Goal: Check status: Check status

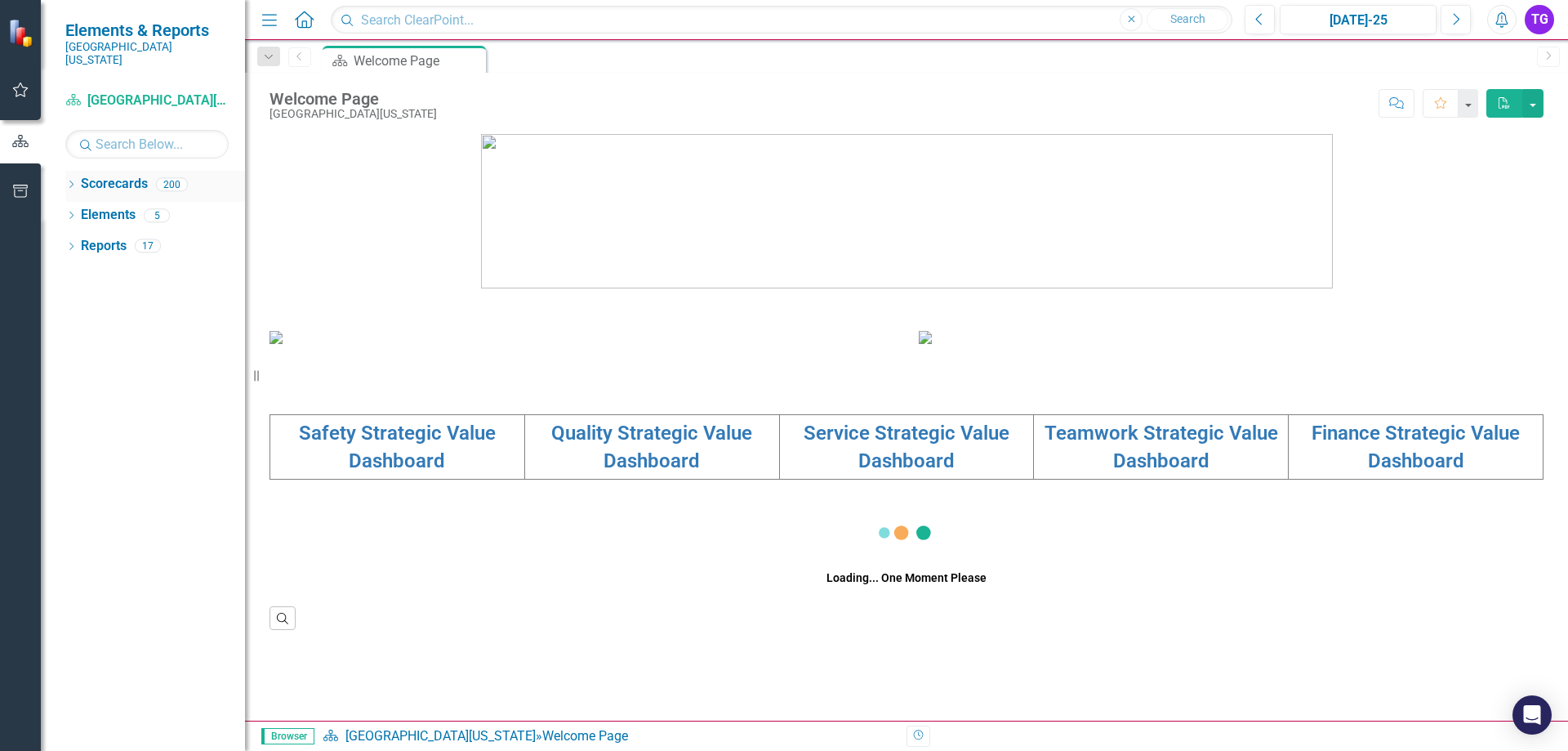
click at [73, 180] on div "Dropdown" at bounding box center [71, 187] width 11 height 14
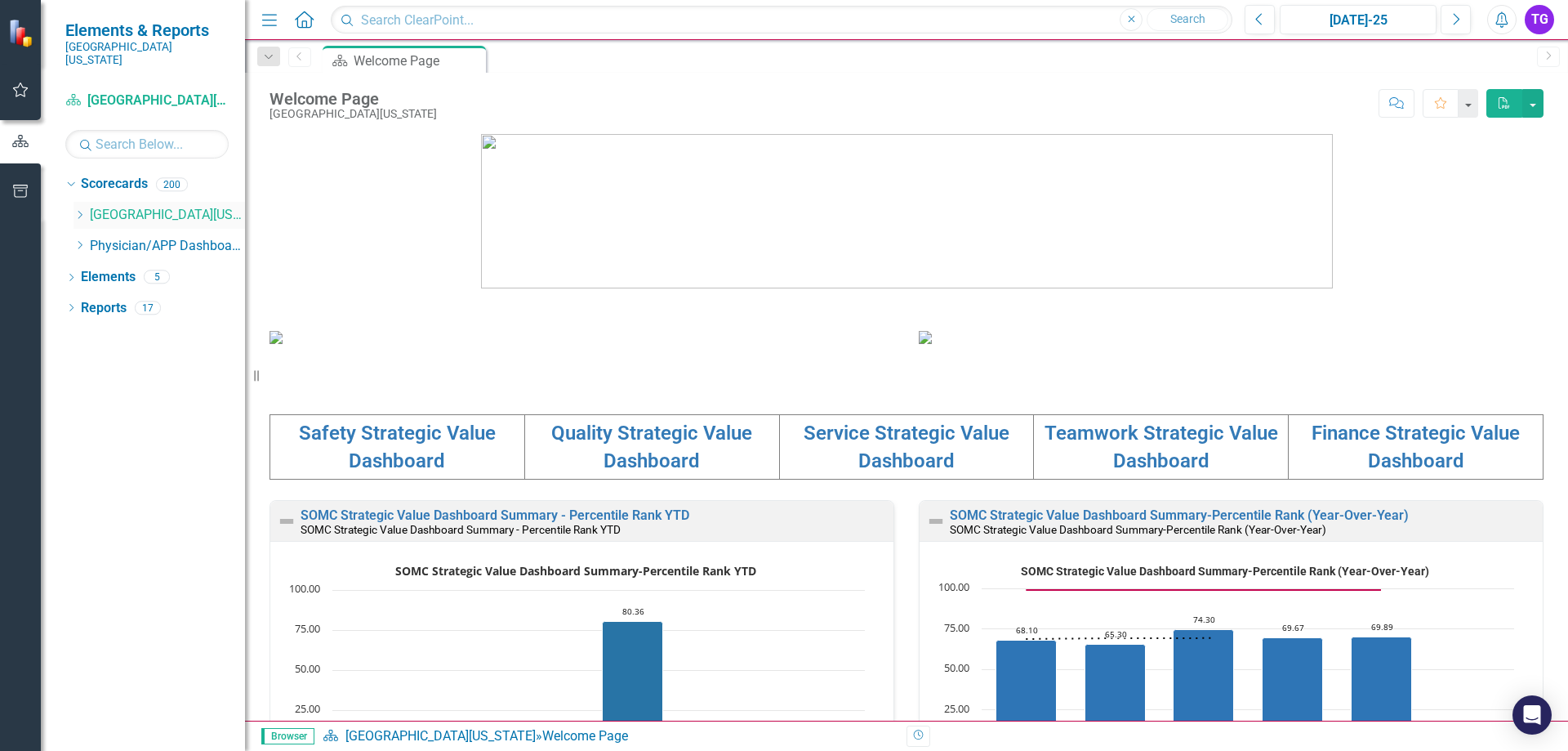
click at [86, 210] on icon "Dropdown" at bounding box center [79, 214] width 12 height 10
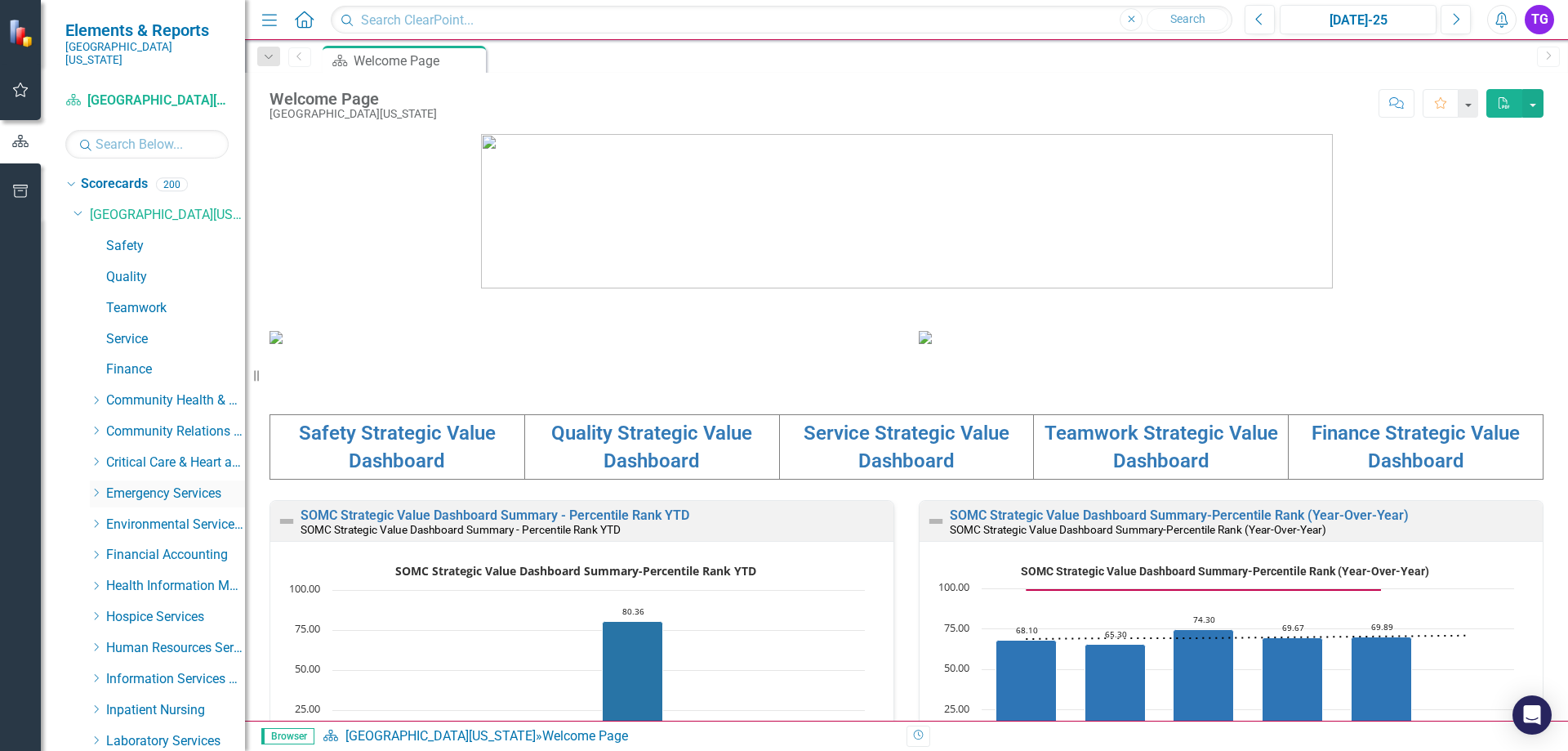
click at [98, 487] on icon "Dropdown" at bounding box center [96, 492] width 12 height 10
click at [176, 517] on link "Emergency Department" at bounding box center [184, 525] width 123 height 19
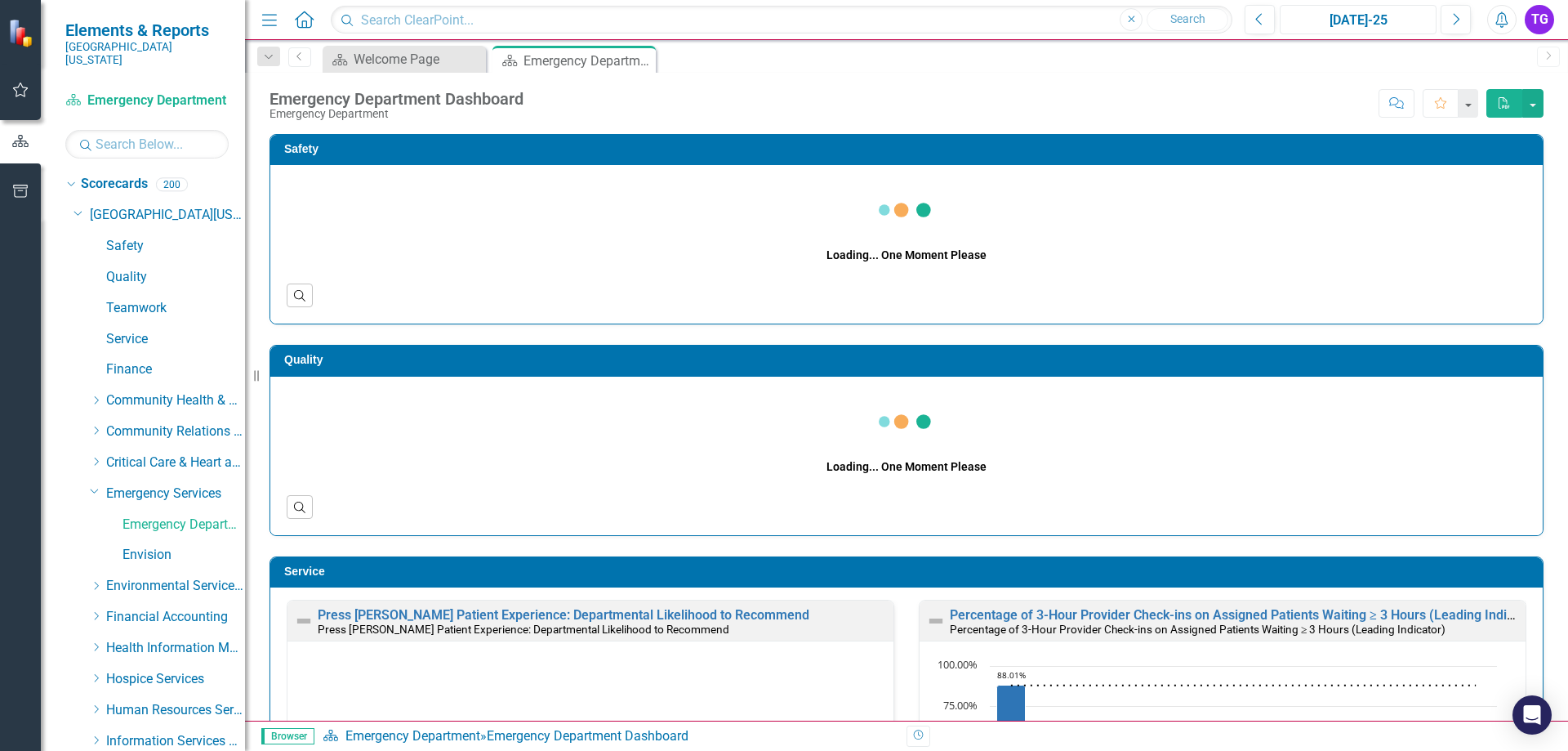
click at [1384, 22] on div "[DATE]-25" at bounding box center [1358, 20] width 145 height 20
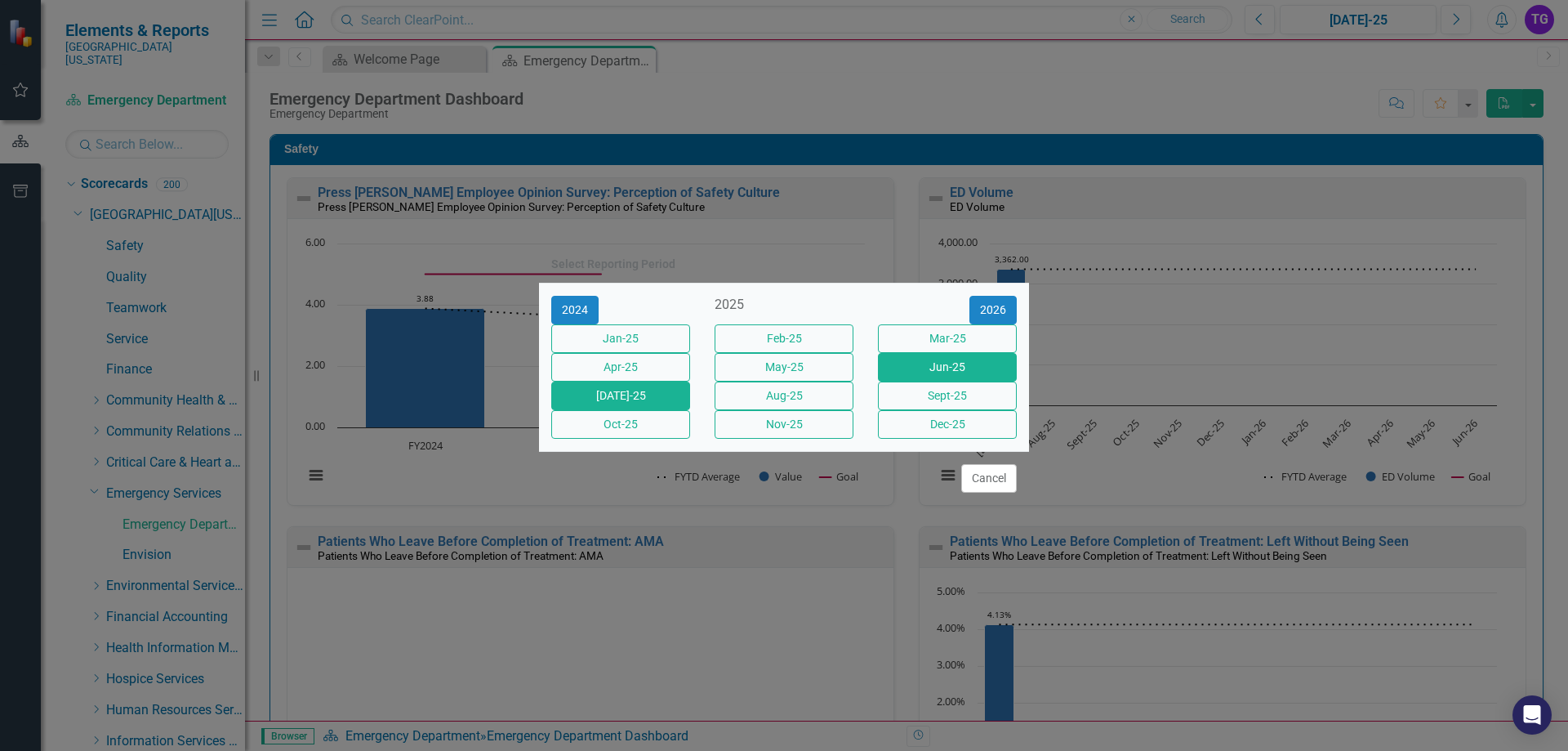
click at [974, 371] on button "Jun-25" at bounding box center [947, 366] width 139 height 29
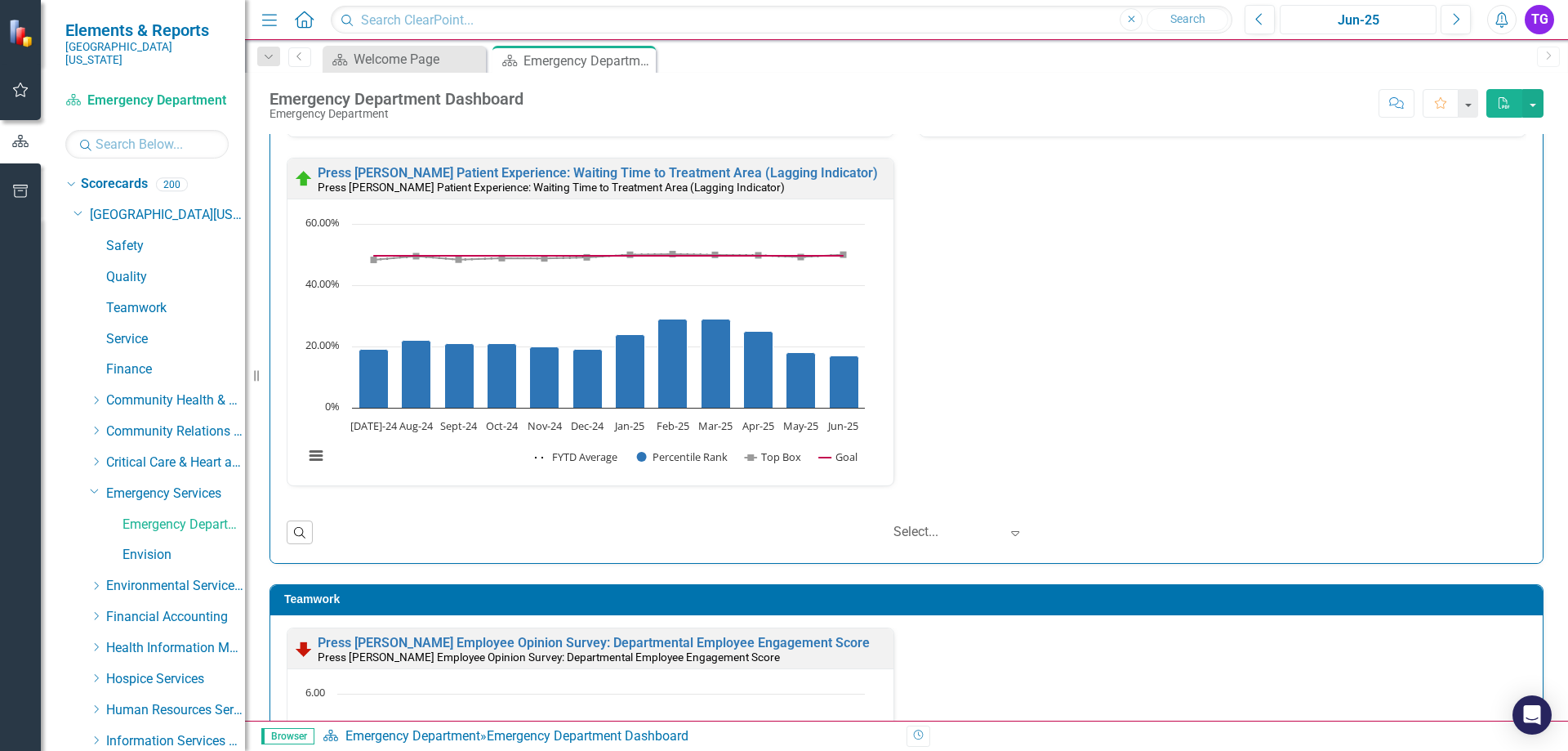
scroll to position [2950, 0]
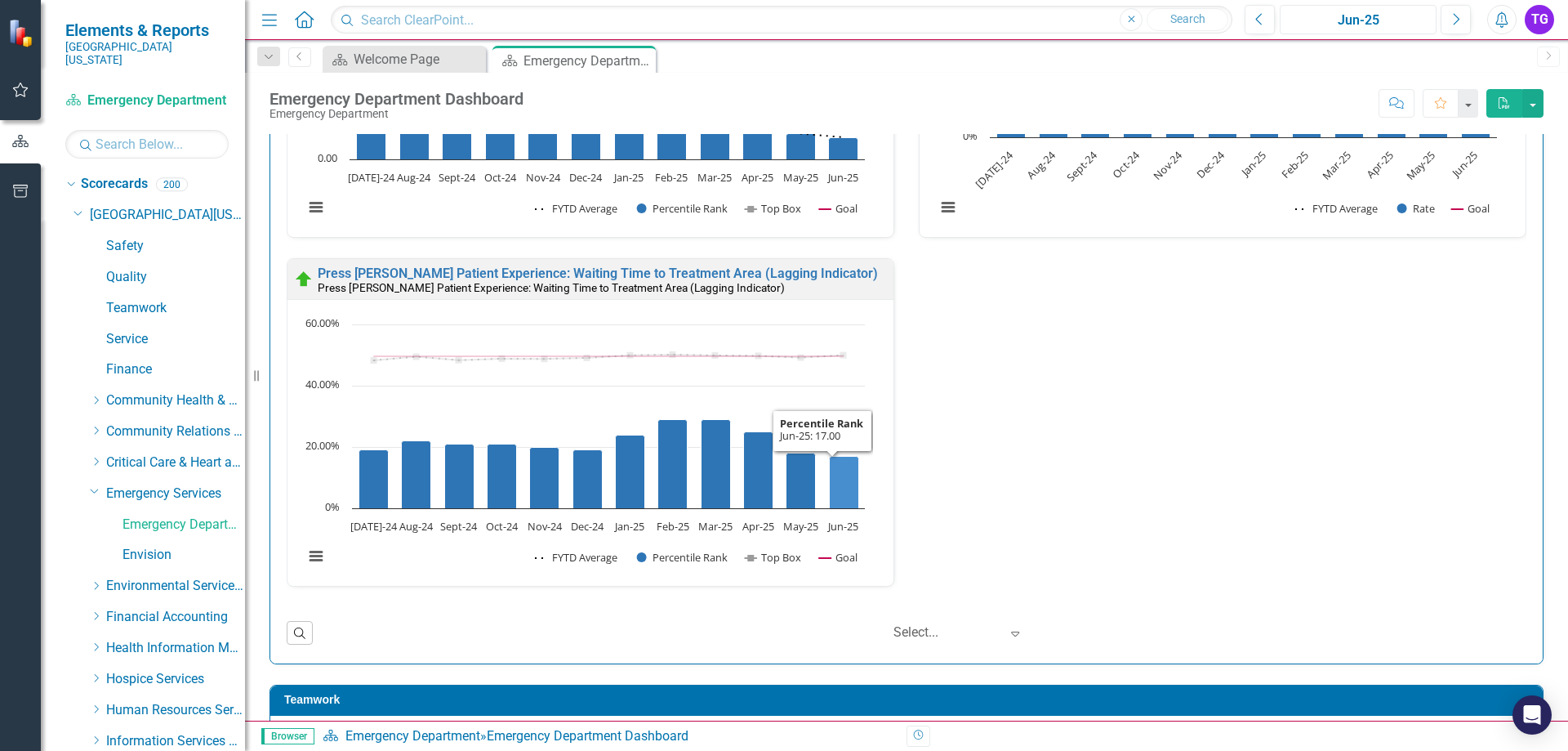
click at [855, 474] on icon "Jun-25, 17. Percentile Rank." at bounding box center [845, 482] width 29 height 53
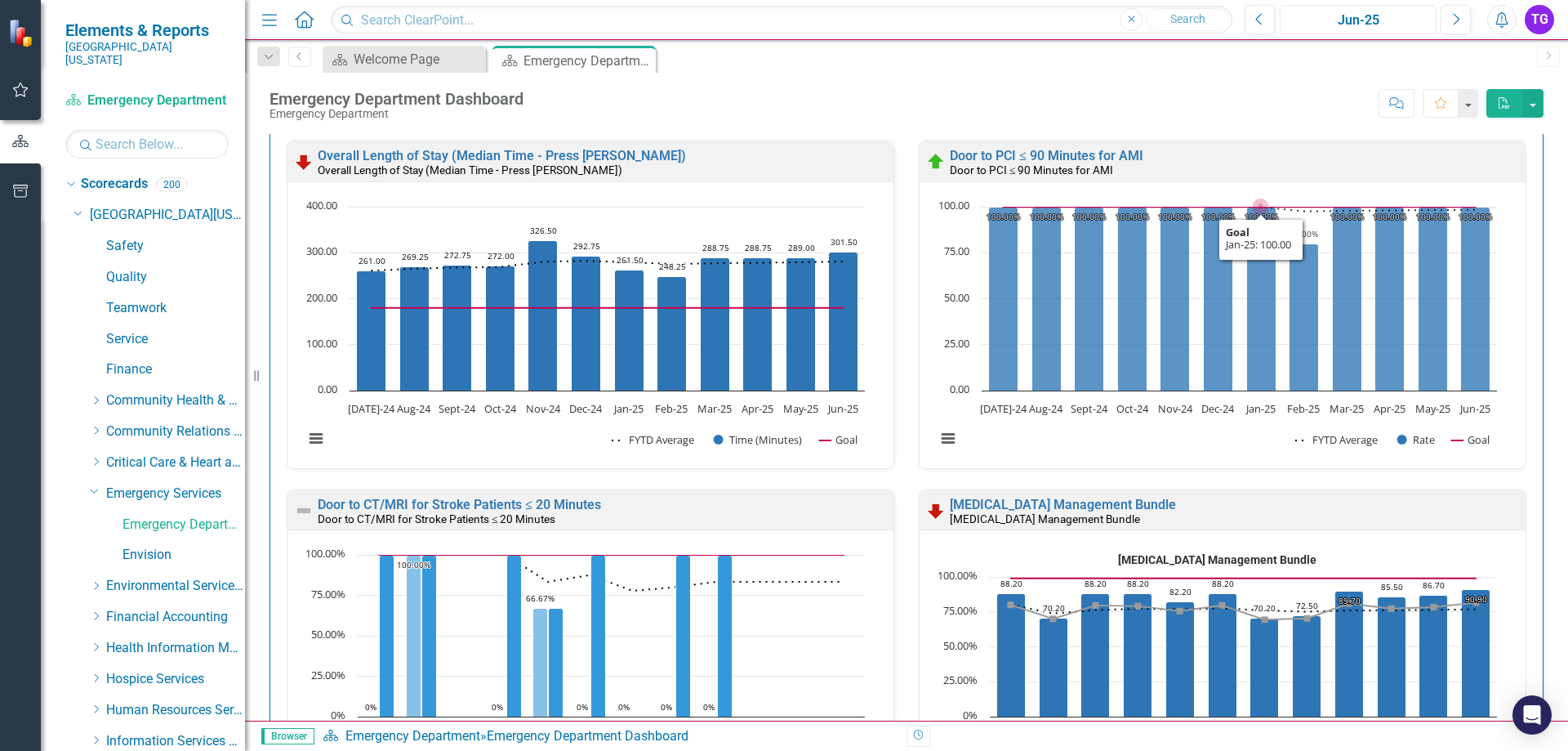
scroll to position [1, 0]
